Goal: Task Accomplishment & Management: Manage account settings

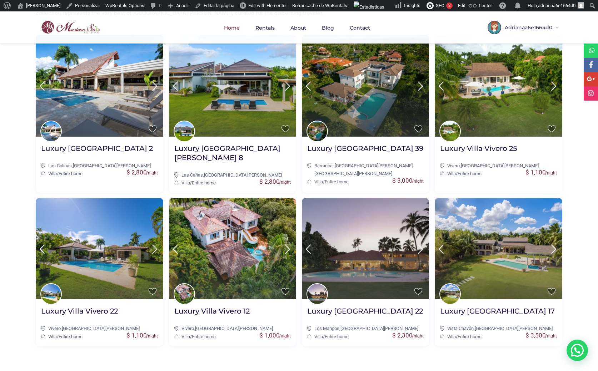
scroll to position [301, 0]
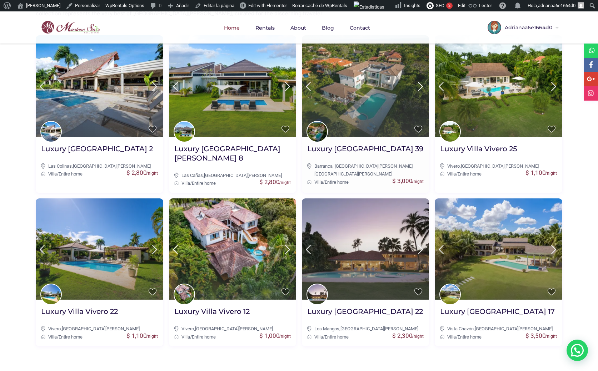
click at [370, 104] on img at bounding box center [365, 86] width 127 height 102
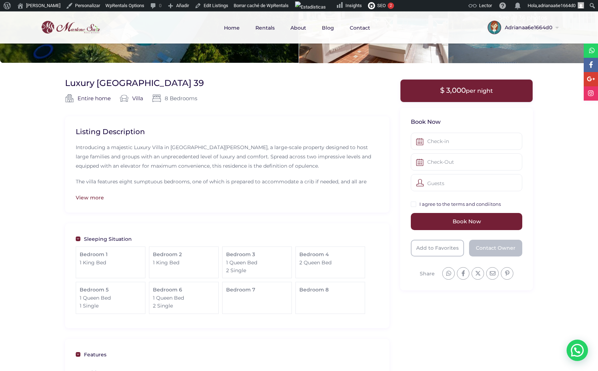
scroll to position [132, 0]
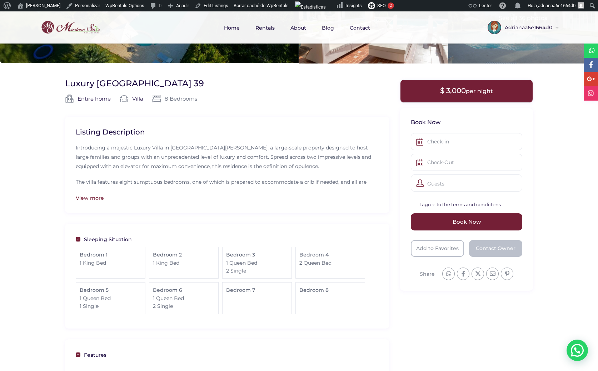
click at [97, 195] on div "View more" at bounding box center [227, 198] width 303 height 8
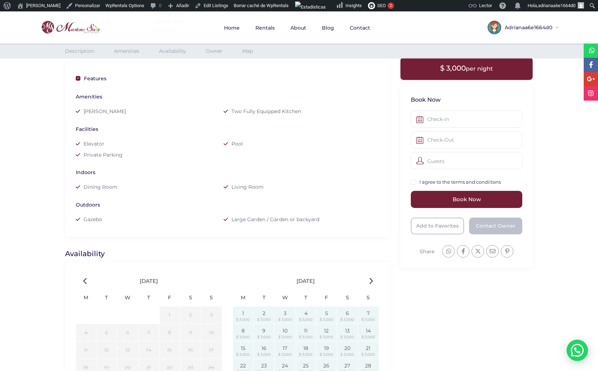
scroll to position [442, 0]
click at [207, 1] on link "Edit Listings" at bounding box center [211, 5] width 39 height 11
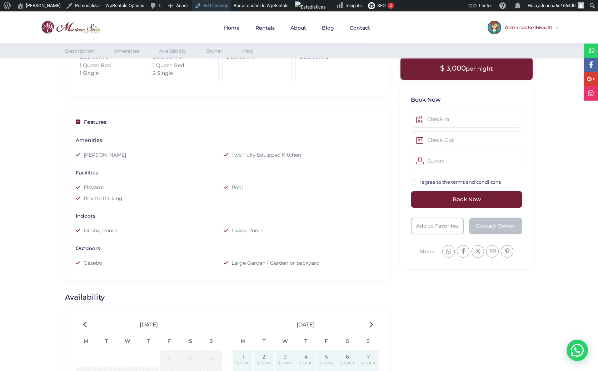
scroll to position [400, 0]
click at [525, 27] on span "Adrianaa6e1664d0" at bounding box center [527, 27] width 53 height 5
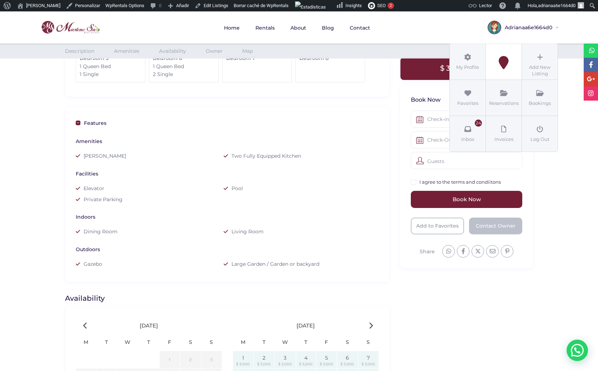
click at [498, 65] on icon at bounding box center [503, 62] width 32 height 13
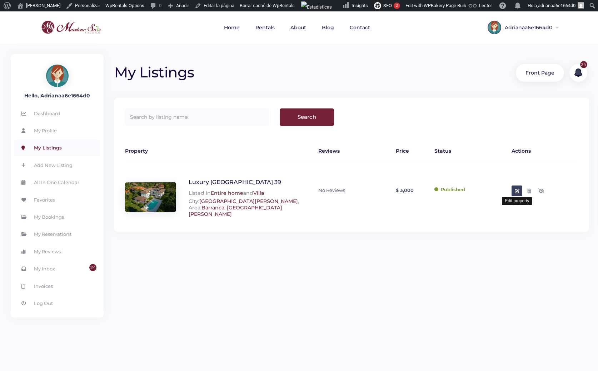
click at [518, 189] on icon at bounding box center [517, 191] width 5 height 5
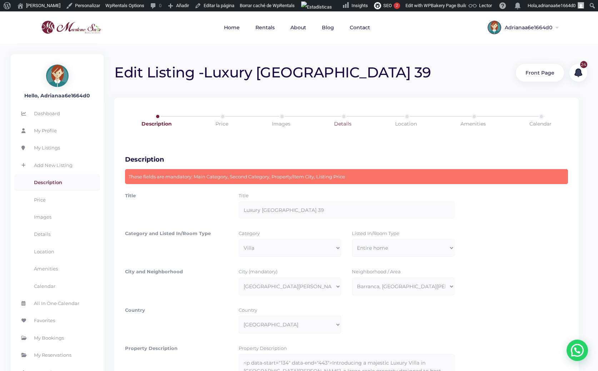
click at [345, 119] on link "Details" at bounding box center [342, 124] width 63 height 20
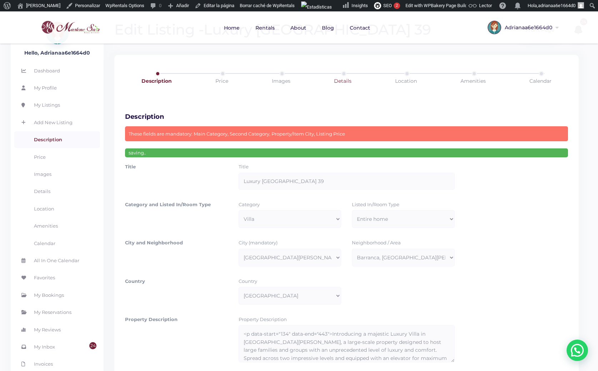
scroll to position [11, 0]
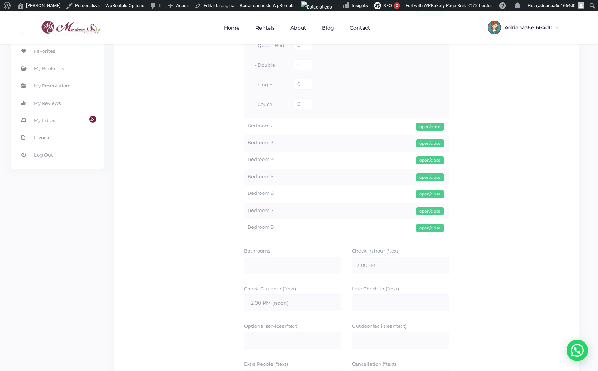
scroll to position [238, 0]
click at [430, 209] on div "open/close" at bounding box center [430, 211] width 28 height 8
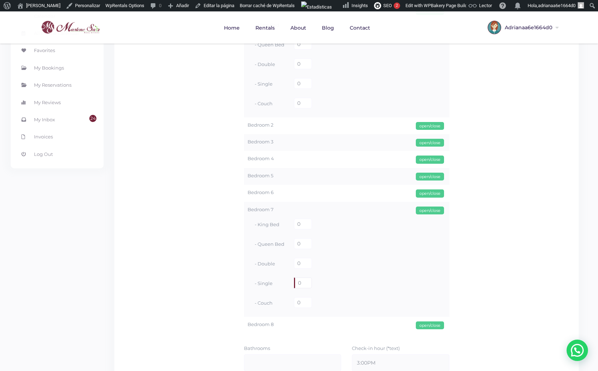
click at [299, 283] on input "0" at bounding box center [303, 283] width 18 height 11
type input "2"
click at [431, 212] on div "open/close" at bounding box center [430, 211] width 28 height 8
click at [424, 224] on div "open/close" at bounding box center [430, 228] width 28 height 8
click at [298, 300] on input "0" at bounding box center [303, 300] width 18 height 11
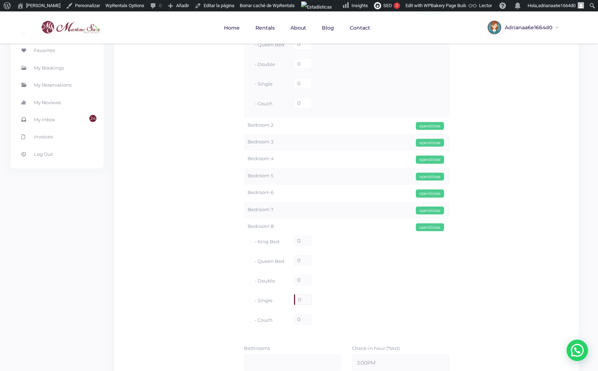
click at [306, 299] on input "0" at bounding box center [303, 300] width 18 height 11
type input "2"
click at [433, 226] on div "open/close" at bounding box center [430, 228] width 28 height 8
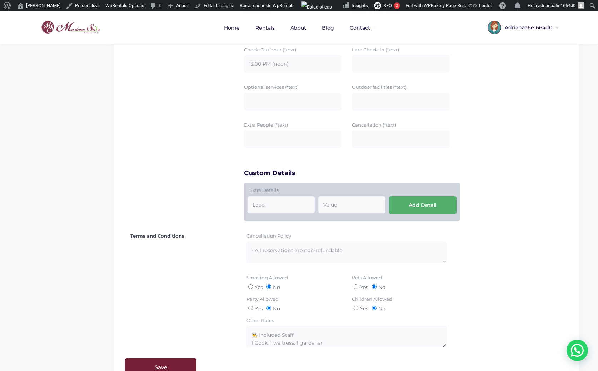
scroll to position [510, 0]
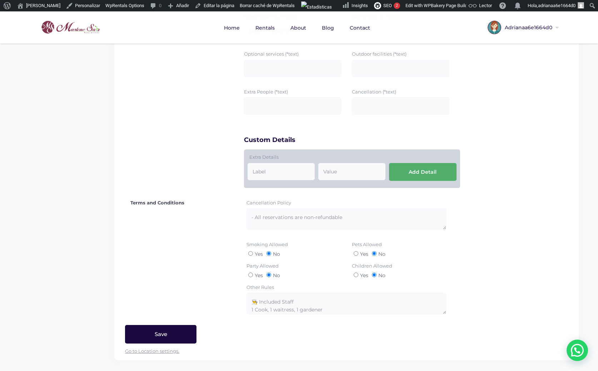
click at [154, 330] on input "Save" at bounding box center [160, 334] width 71 height 19
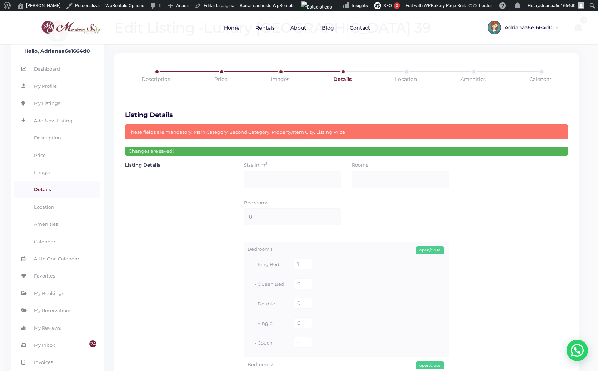
scroll to position [11, 0]
